Goal: Task Accomplishment & Management: Manage account settings

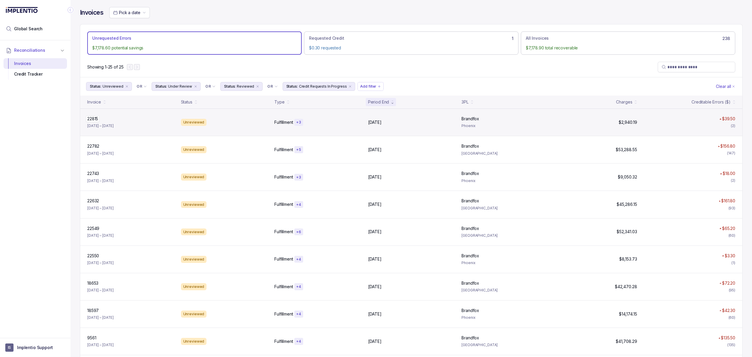
click at [94, 121] on p "22815" at bounding box center [93, 118] width 14 height 6
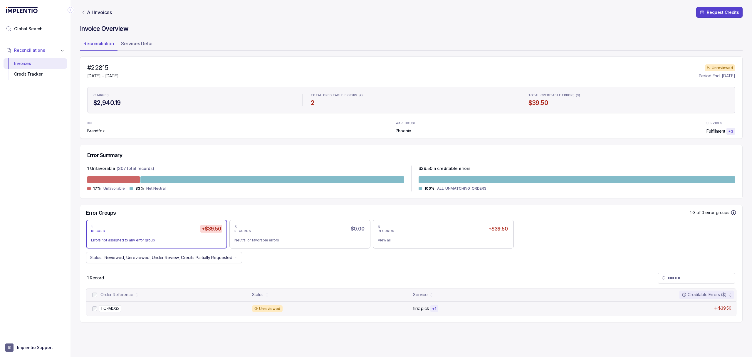
click at [110, 307] on p "TO-MO33" at bounding box center [110, 308] width 22 height 6
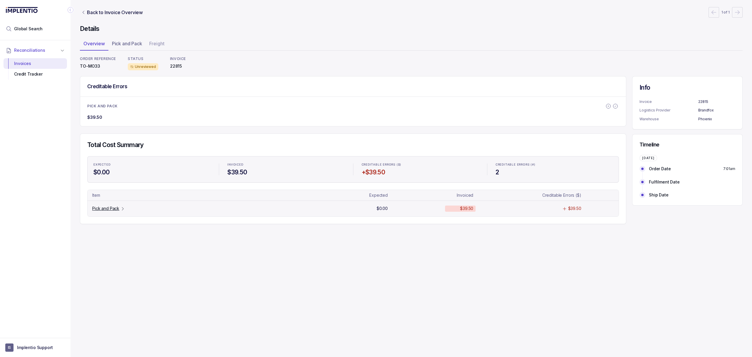
click at [106, 207] on p "Pick and Pack" at bounding box center [105, 208] width 27 height 6
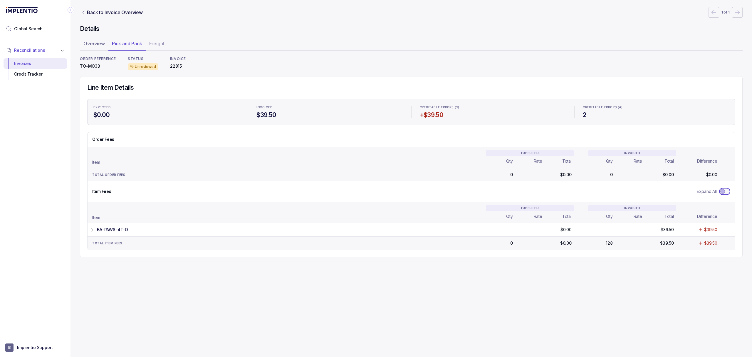
click at [723, 194] on span "Toggle Expand All" at bounding box center [722, 191] width 5 height 5
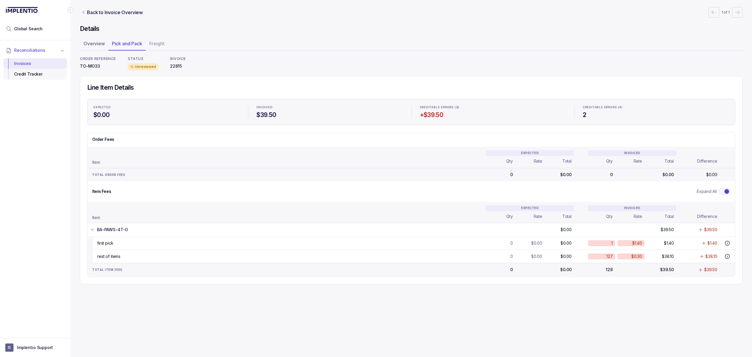
click at [27, 73] on div "Credit Tracker" at bounding box center [35, 74] width 54 height 11
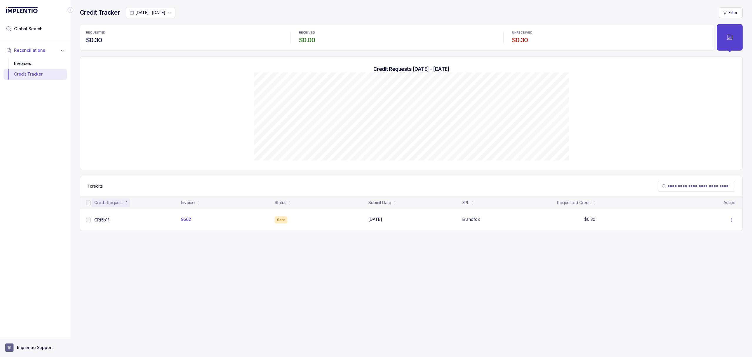
click at [40, 347] on p "Implentio Support" at bounding box center [35, 347] width 36 height 6
click at [36, 338] on li "Logout" at bounding box center [35, 334] width 61 height 9
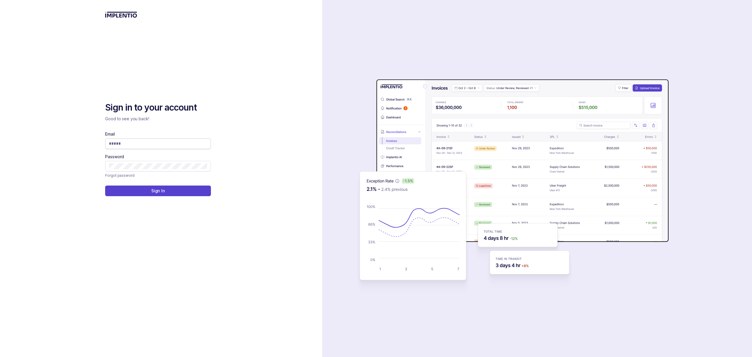
click at [137, 145] on input "Email" at bounding box center [158, 143] width 98 height 6
click at [192, 235] on div "Sign in to your account Good to see you back! Email Password Forgot password Si…" at bounding box center [161, 223] width 112 height 243
click at [135, 144] on input "Email" at bounding box center [158, 143] width 98 height 6
click at [68, 117] on div "Sign in to your account Good to see you back! Email Password Forgot password Si…" at bounding box center [161, 178] width 322 height 357
click at [139, 142] on input "Email" at bounding box center [158, 143] width 98 height 6
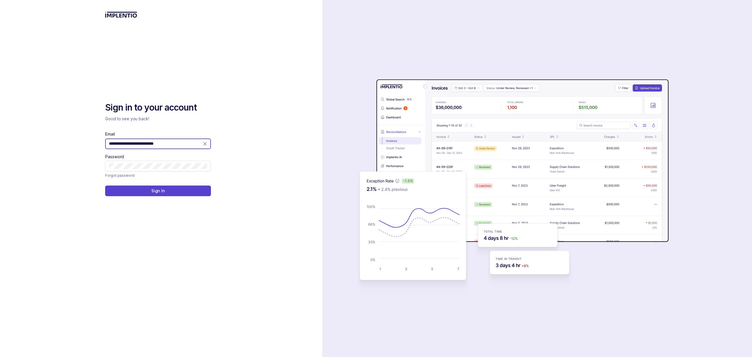
type input "**********"
